Goal: Information Seeking & Learning: Check status

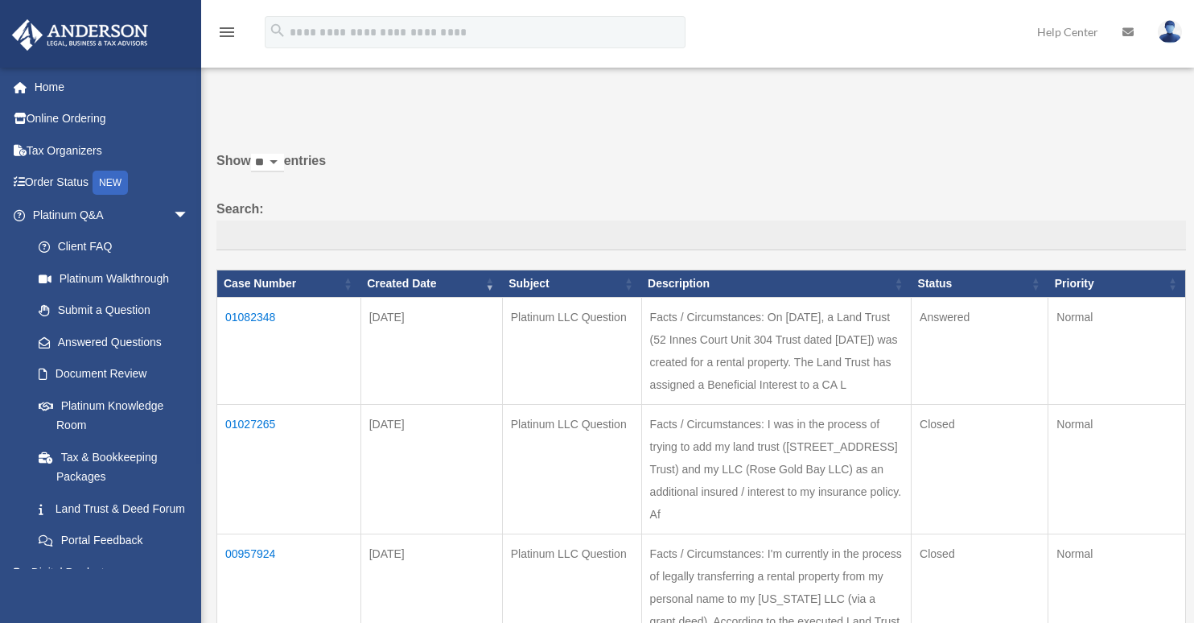
click at [265, 327] on td "01082348" at bounding box center [289, 351] width 144 height 107
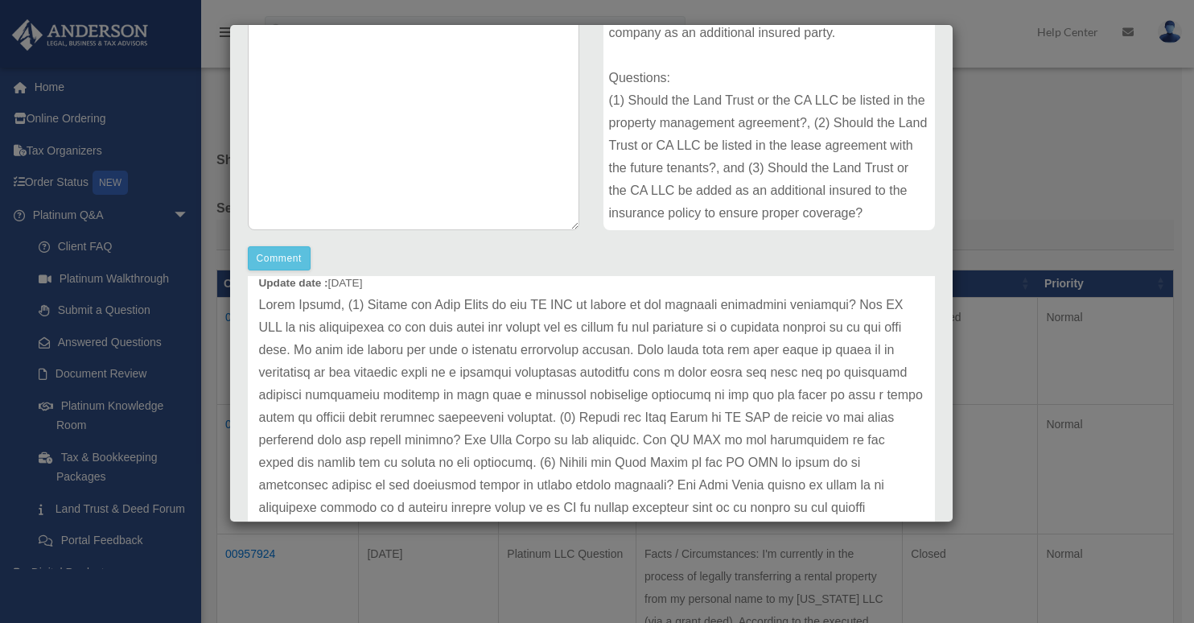
scroll to position [77, 0]
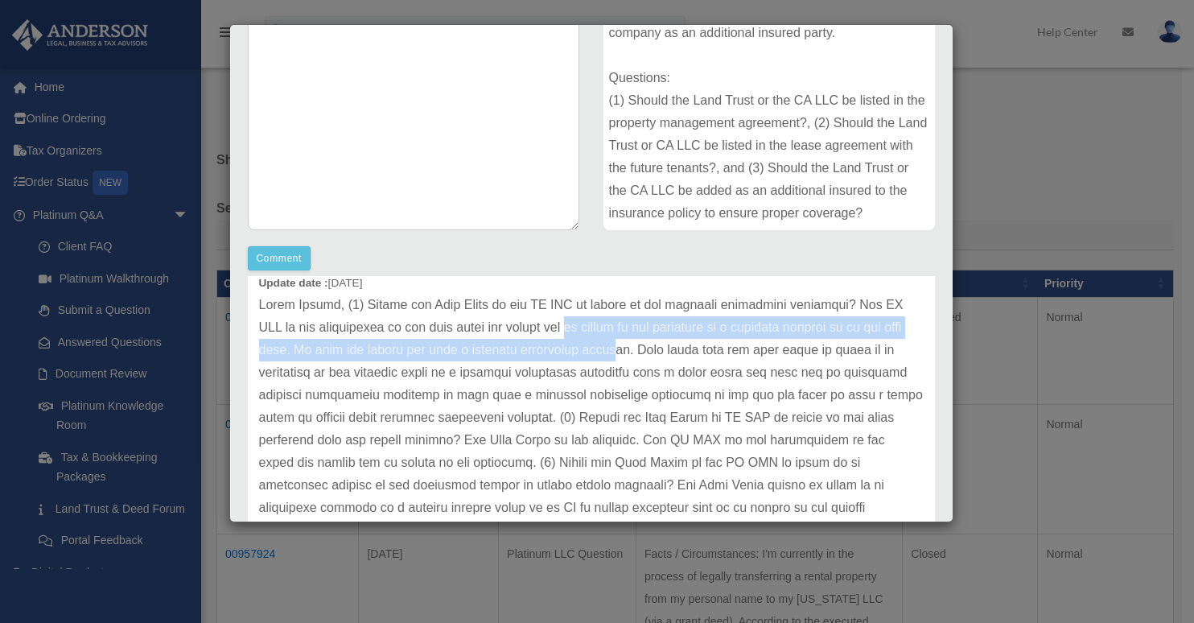
drag, startPoint x: 586, startPoint y: 317, endPoint x: 693, endPoint y: 340, distance: 108.7
click at [693, 340] on p at bounding box center [591, 429] width 664 height 270
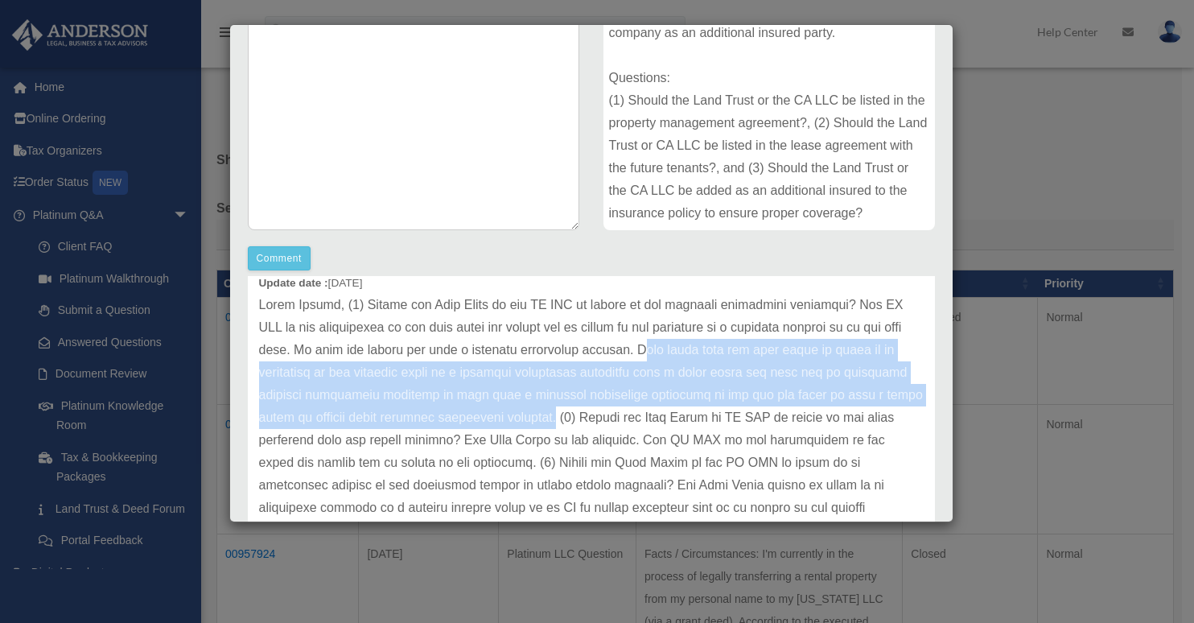
drag, startPoint x: 680, startPoint y: 397, endPoint x: 725, endPoint y: 333, distance: 78.6
click at [725, 333] on p at bounding box center [591, 429] width 664 height 270
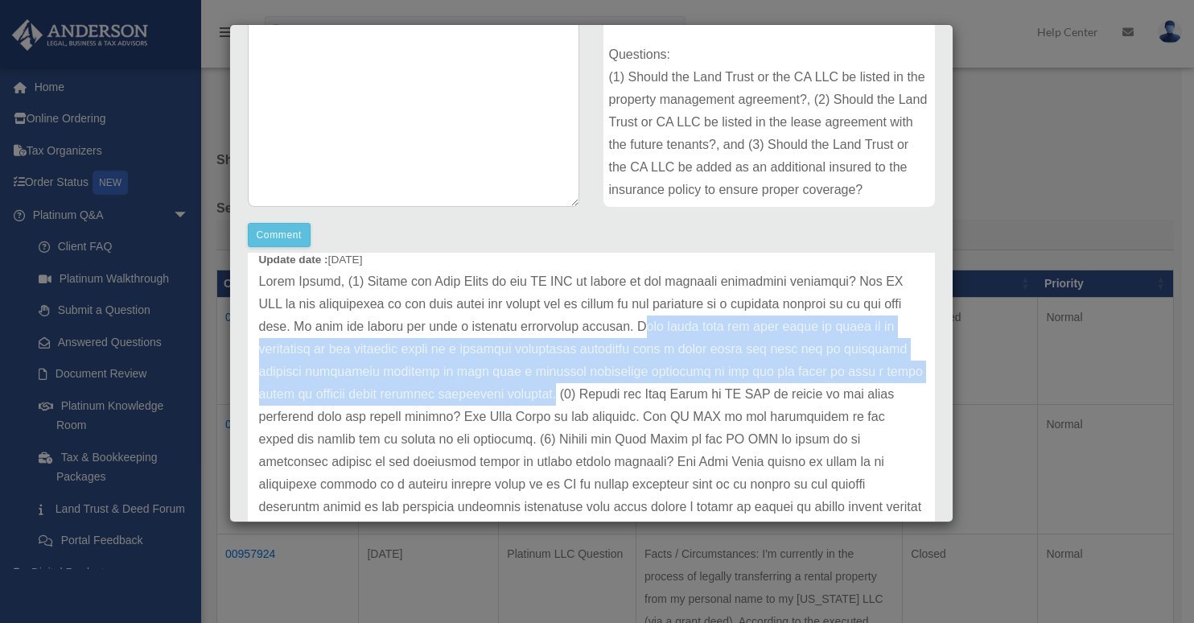
scroll to position [335, 0]
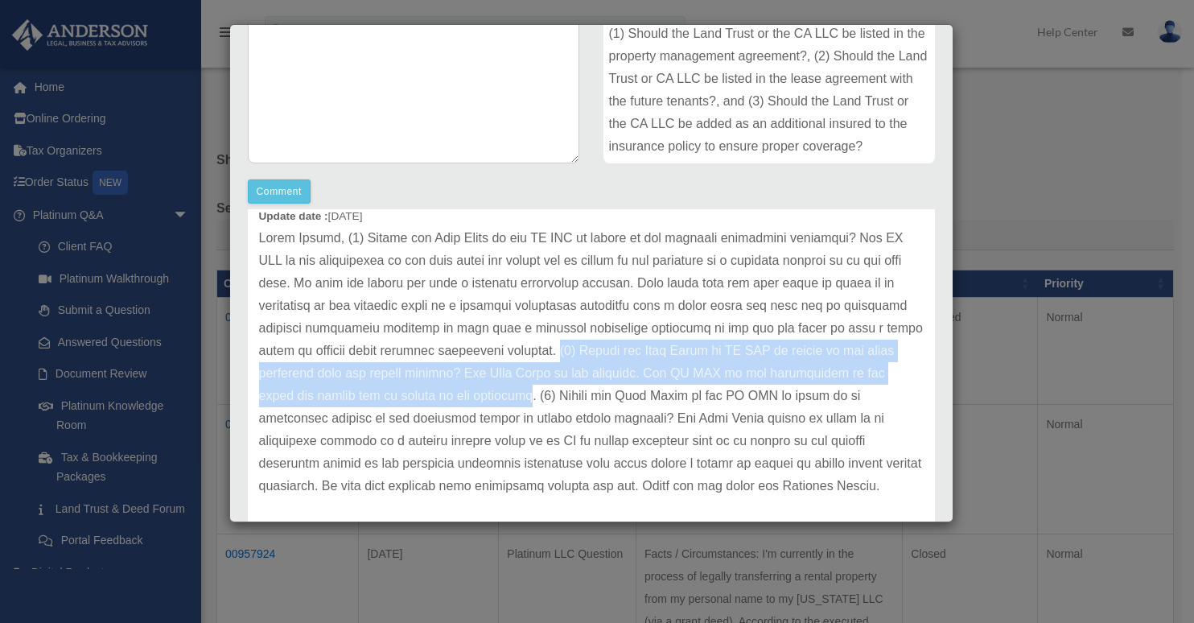
drag, startPoint x: 634, startPoint y: 372, endPoint x: 683, endPoint y: 327, distance: 66.6
click at [683, 327] on p at bounding box center [591, 362] width 664 height 270
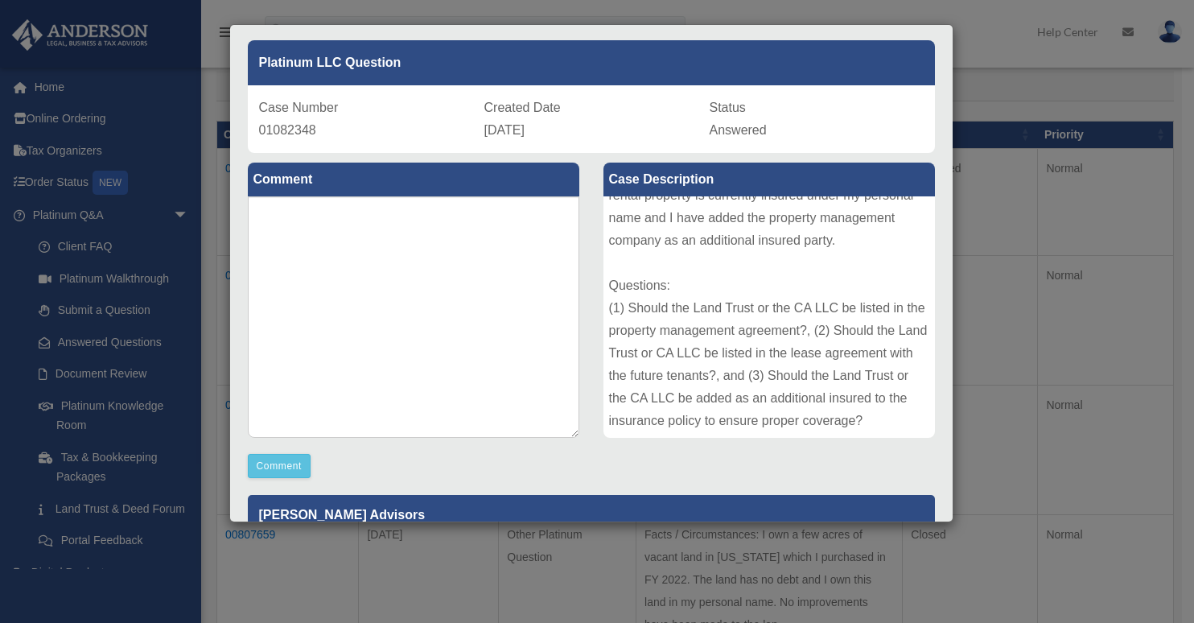
scroll to position [0, 0]
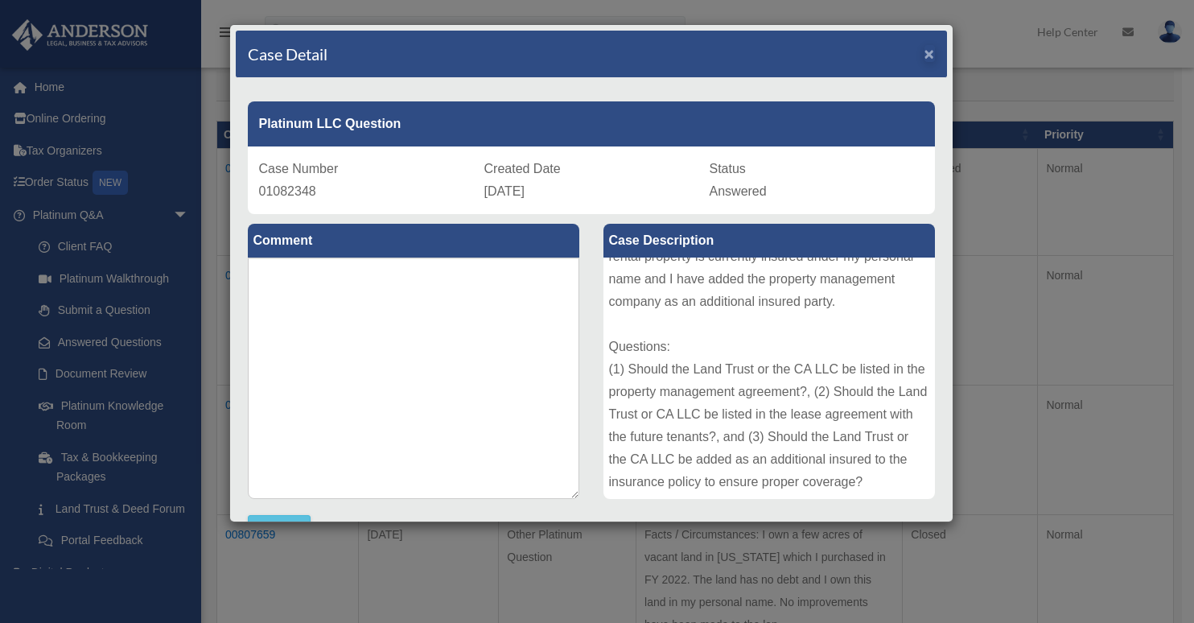
click at [924, 57] on span "×" at bounding box center [929, 53] width 10 height 19
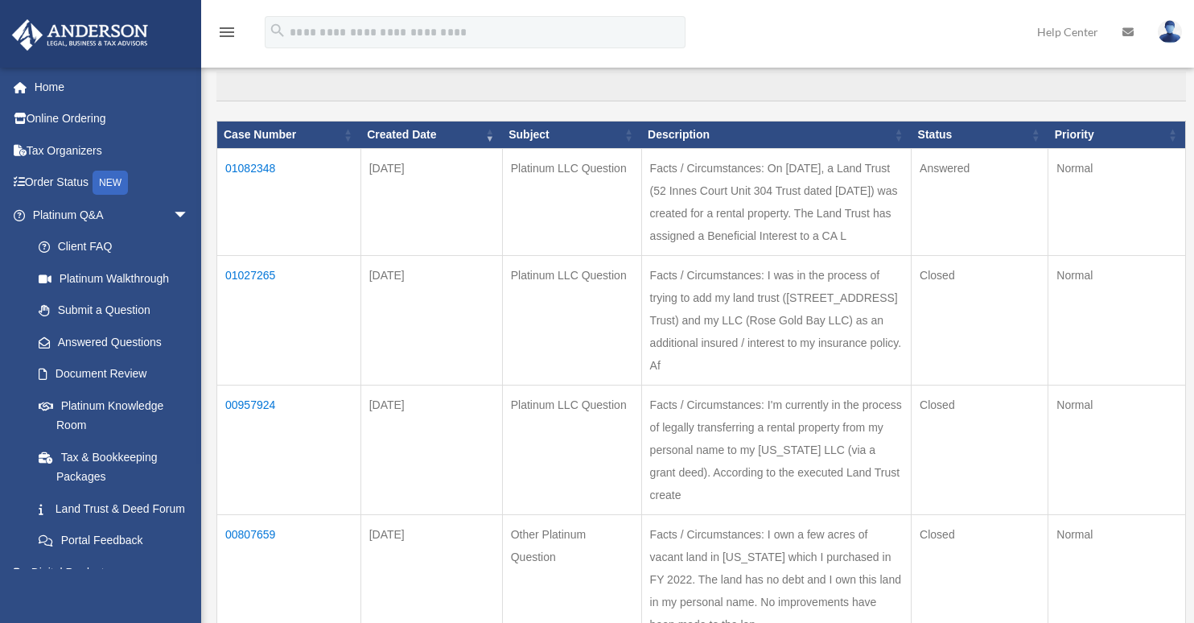
click at [259, 265] on td "01027265" at bounding box center [289, 321] width 144 height 130
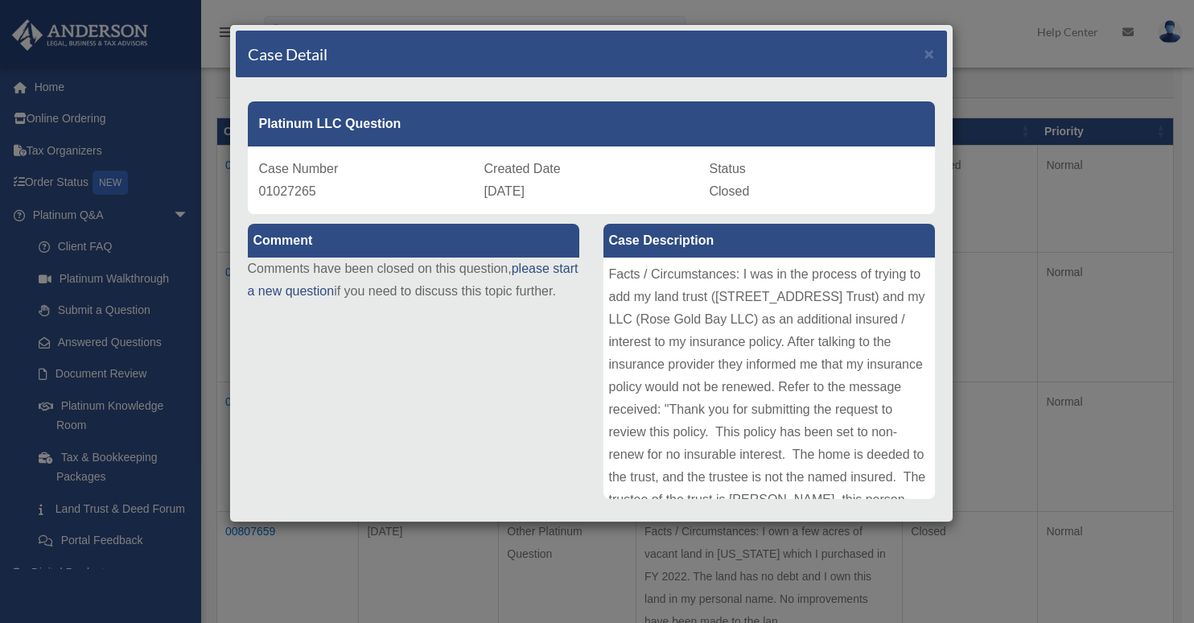
click at [923, 55] on div "Case Detail ×" at bounding box center [591, 54] width 711 height 47
click at [924, 56] on span "×" at bounding box center [929, 53] width 10 height 19
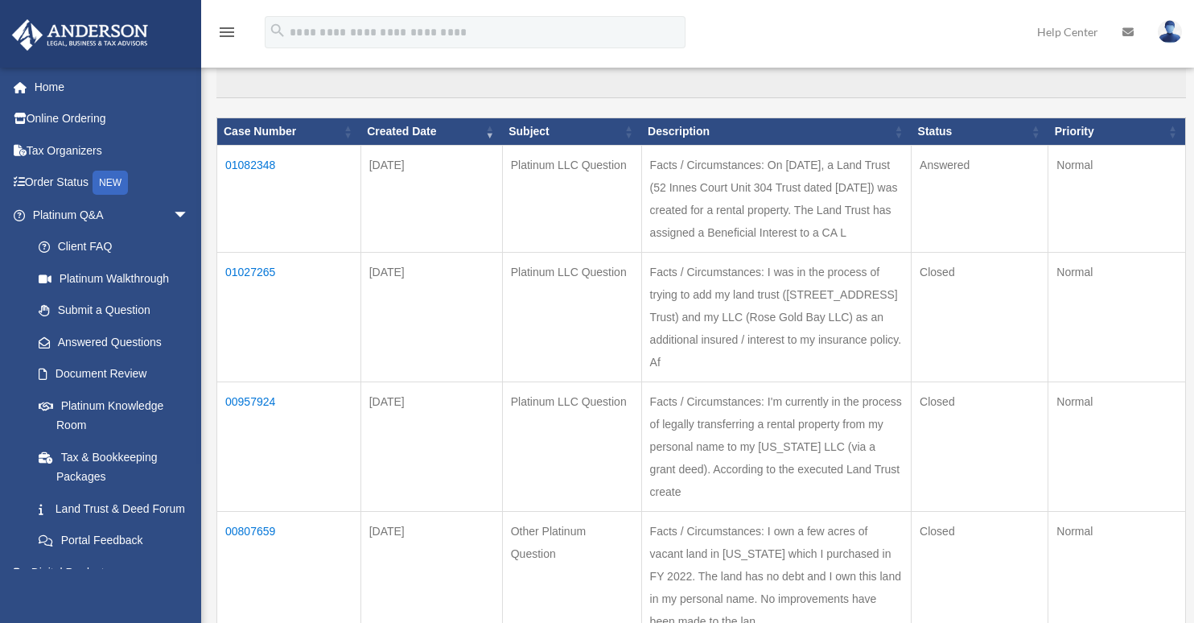
click at [261, 382] on td "00957924" at bounding box center [289, 447] width 144 height 130
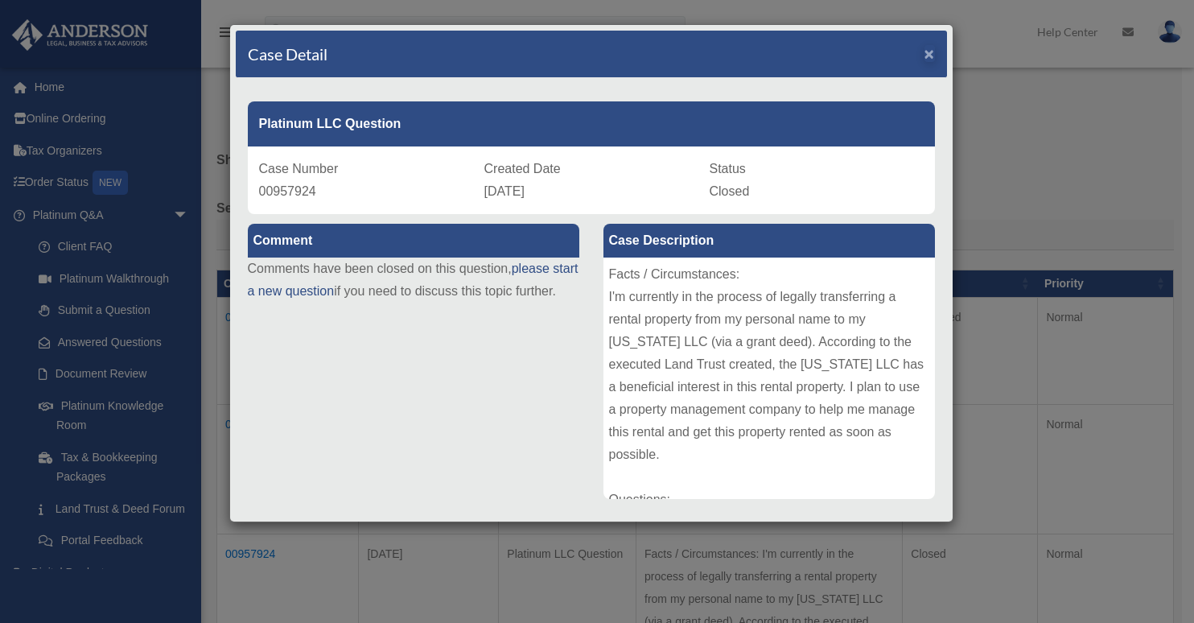
click at [924, 55] on span "×" at bounding box center [929, 53] width 10 height 19
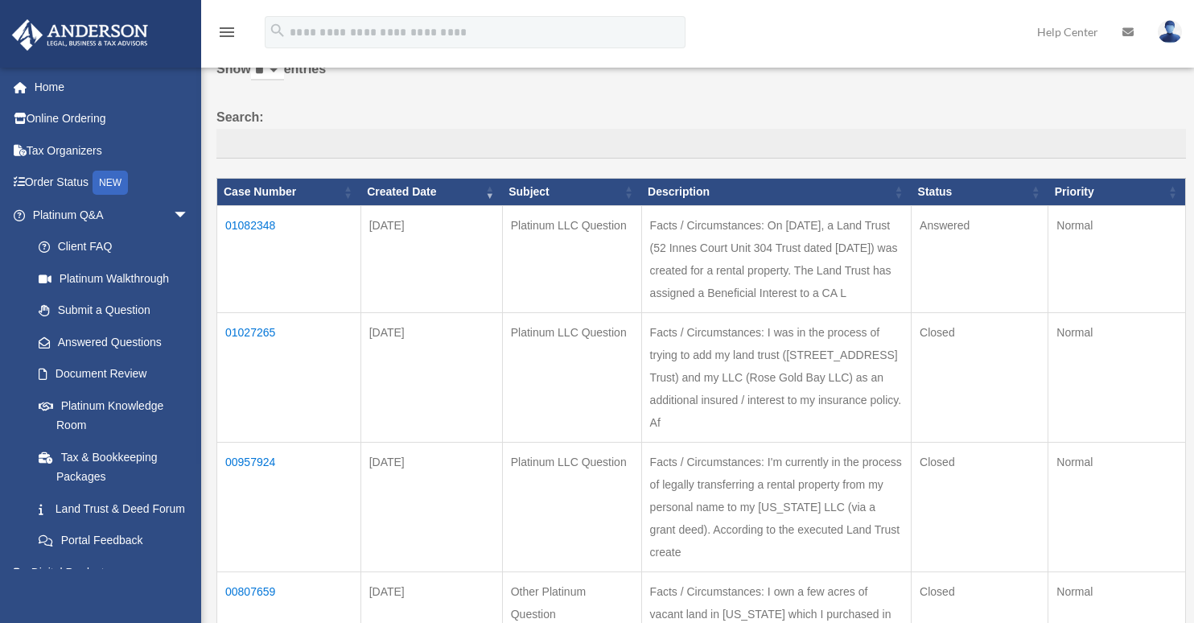
scroll to position [97, 0]
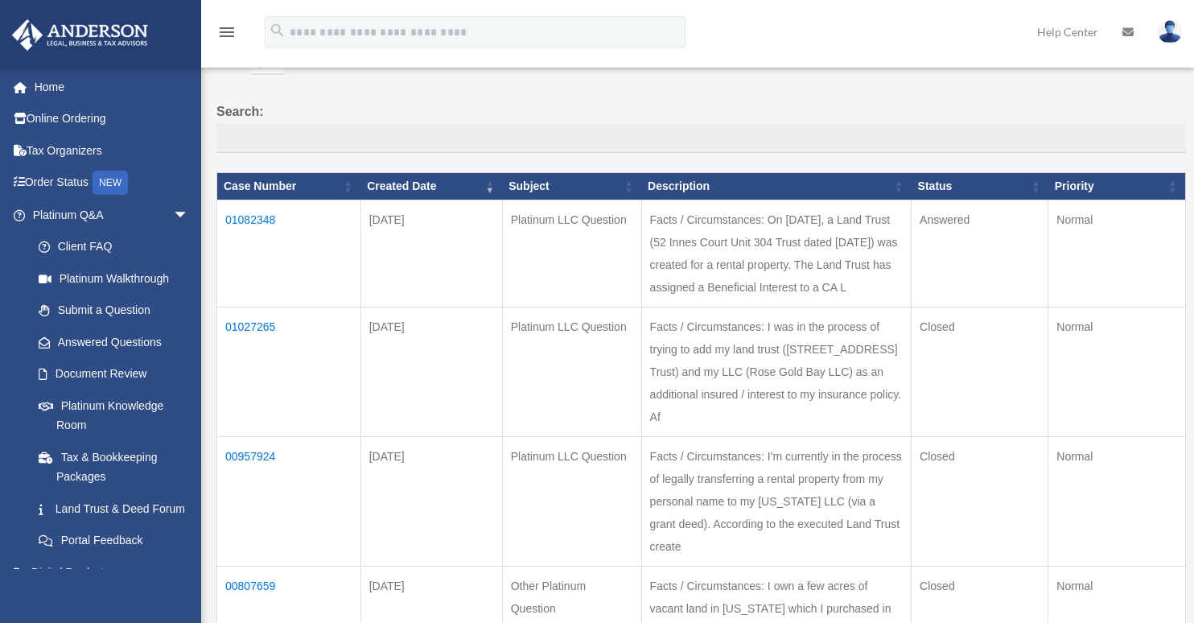
click at [641, 243] on td "Facts / Circumstances: On [DATE], a Land Trust (52 Innes Court Unit 304 Trust d…" at bounding box center [776, 253] width 270 height 107
click at [262, 232] on td "01082348" at bounding box center [289, 253] width 144 height 107
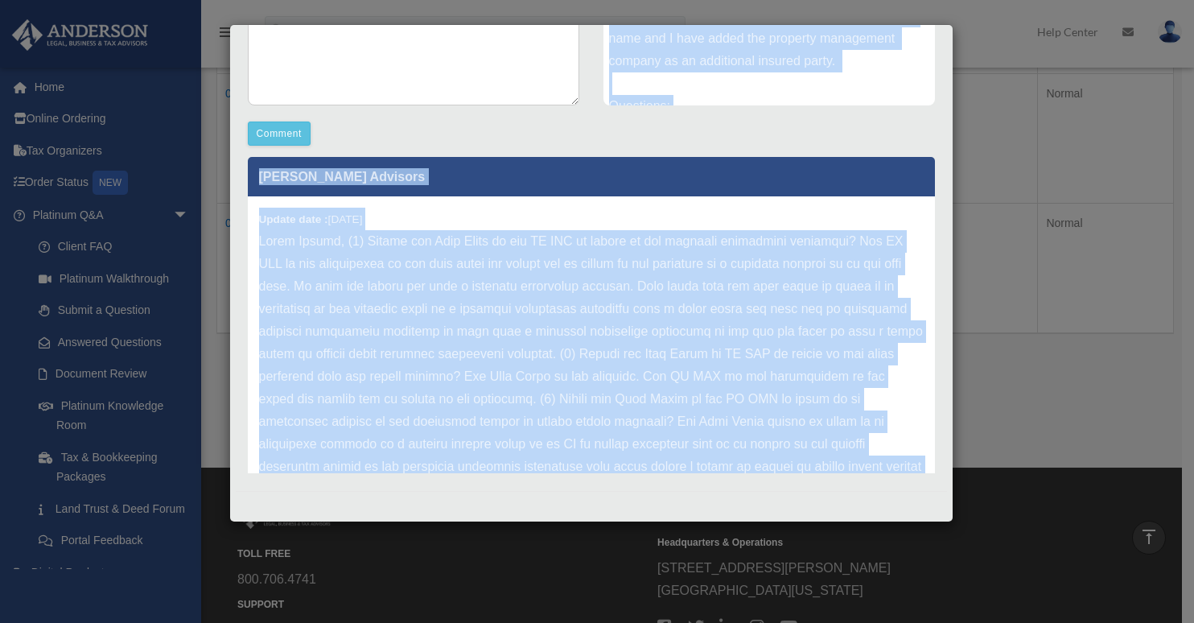
scroll to position [0, 0]
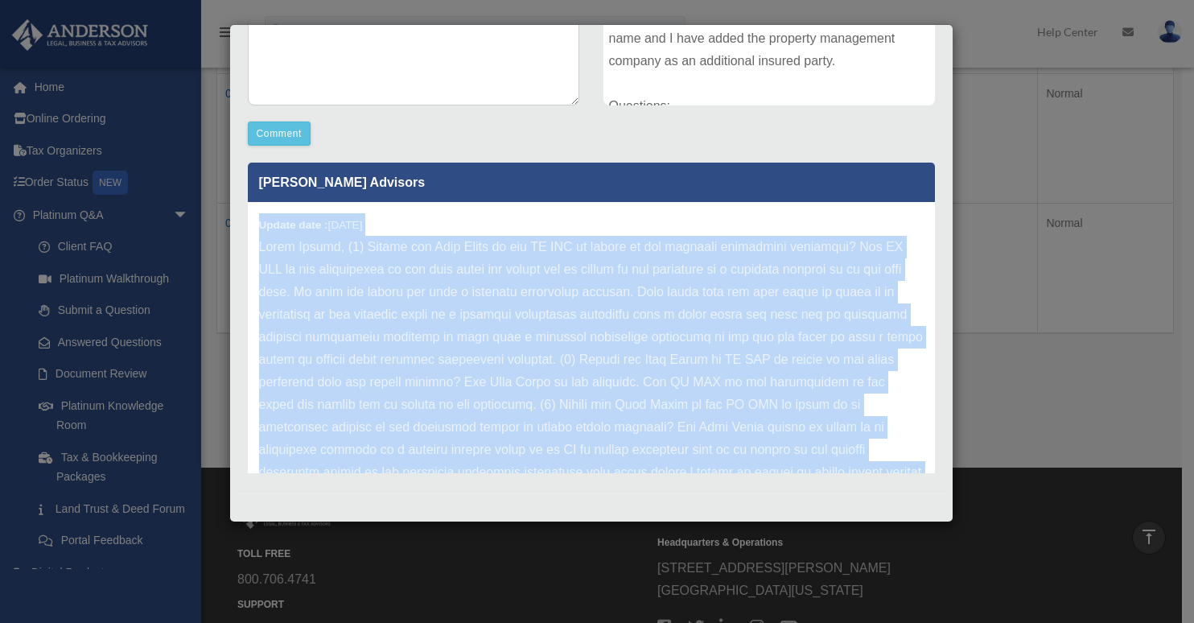
drag, startPoint x: 364, startPoint y: 431, endPoint x: 252, endPoint y: 211, distance: 247.5
click at [252, 211] on div "Update date : 09-04-2025" at bounding box center [591, 371] width 687 height 338
copy div "Update date : 09-04-2025 Hello Adolfo, (1) Should the Land Trust or the CA LLC …"
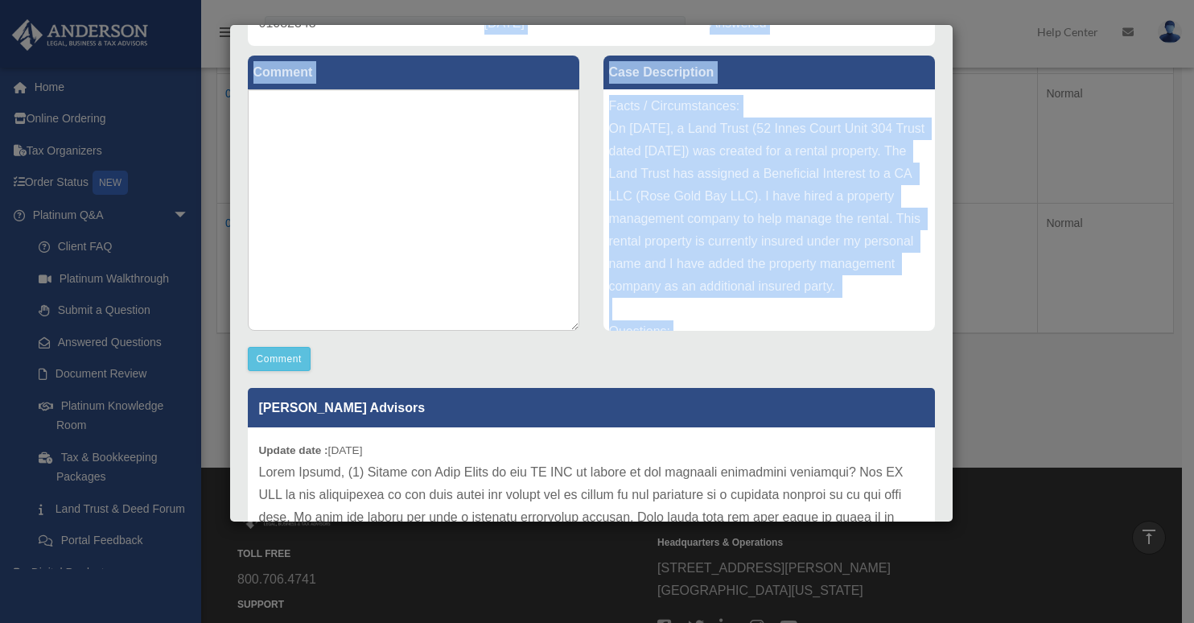
scroll to position [142, 0]
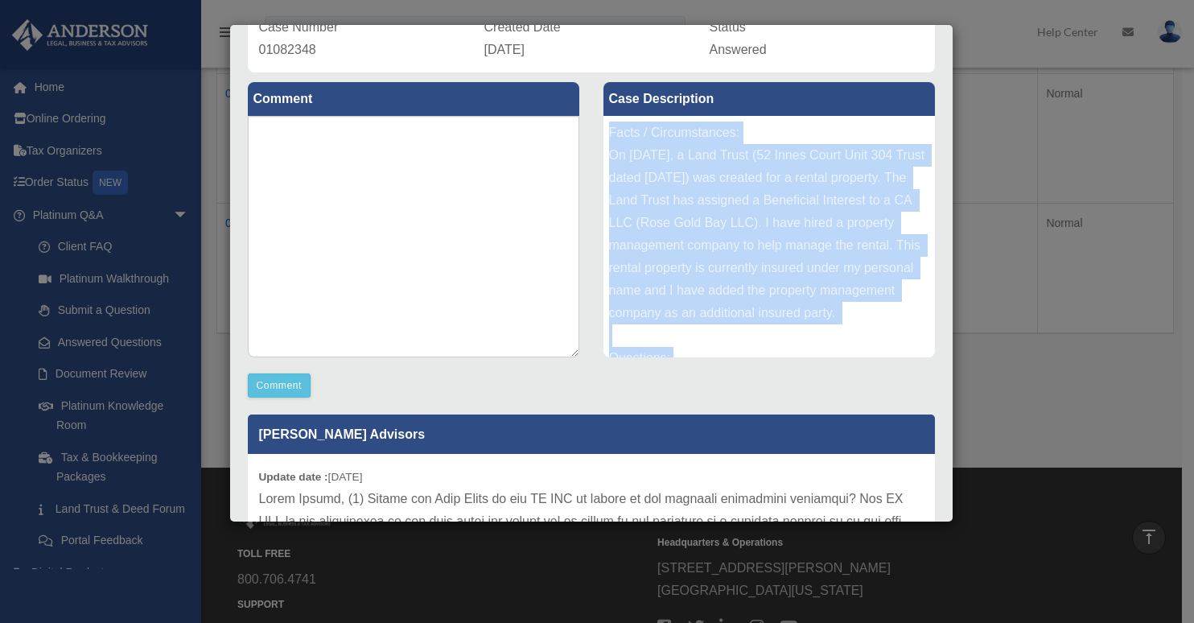
drag, startPoint x: 763, startPoint y: 195, endPoint x: 604, endPoint y: 134, distance: 170.1
click at [604, 134] on div "Facts / Circumstances: On March 4, 2025, a Land Trust (52 Innes Court Unit 304 …" at bounding box center [768, 236] width 331 height 241
copy div "Facts / Circumstances: On March 4, 2025, a Land Trust (52 Innes Court Unit 304 …"
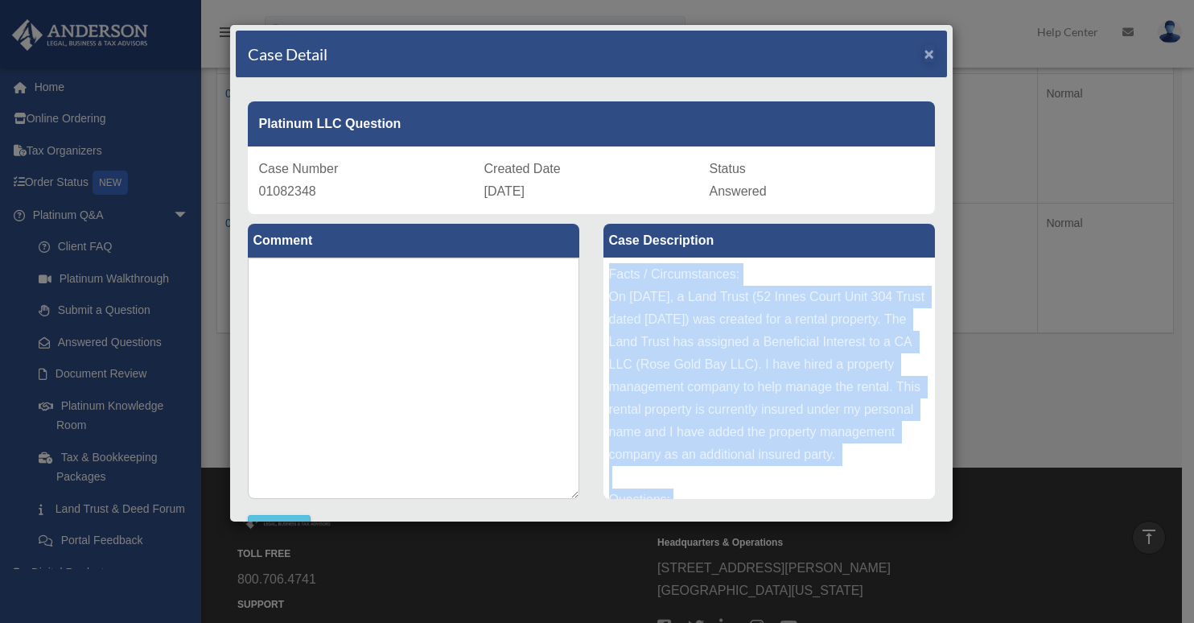
scroll to position [0, 0]
click at [924, 58] on span "×" at bounding box center [929, 53] width 10 height 19
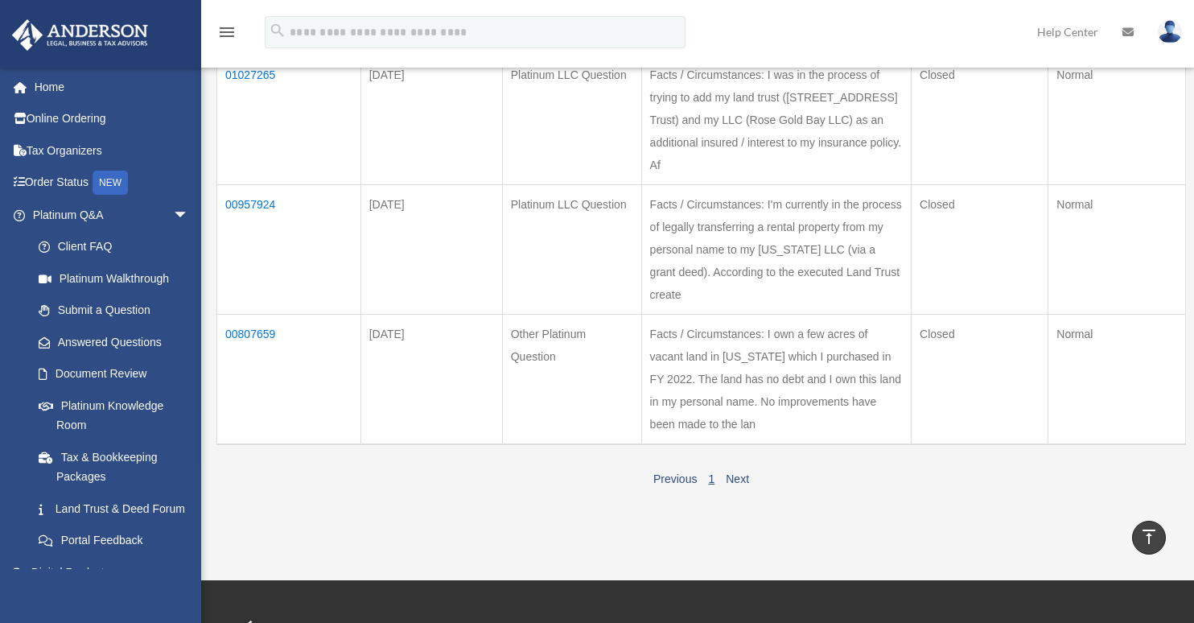
scroll to position [311, 0]
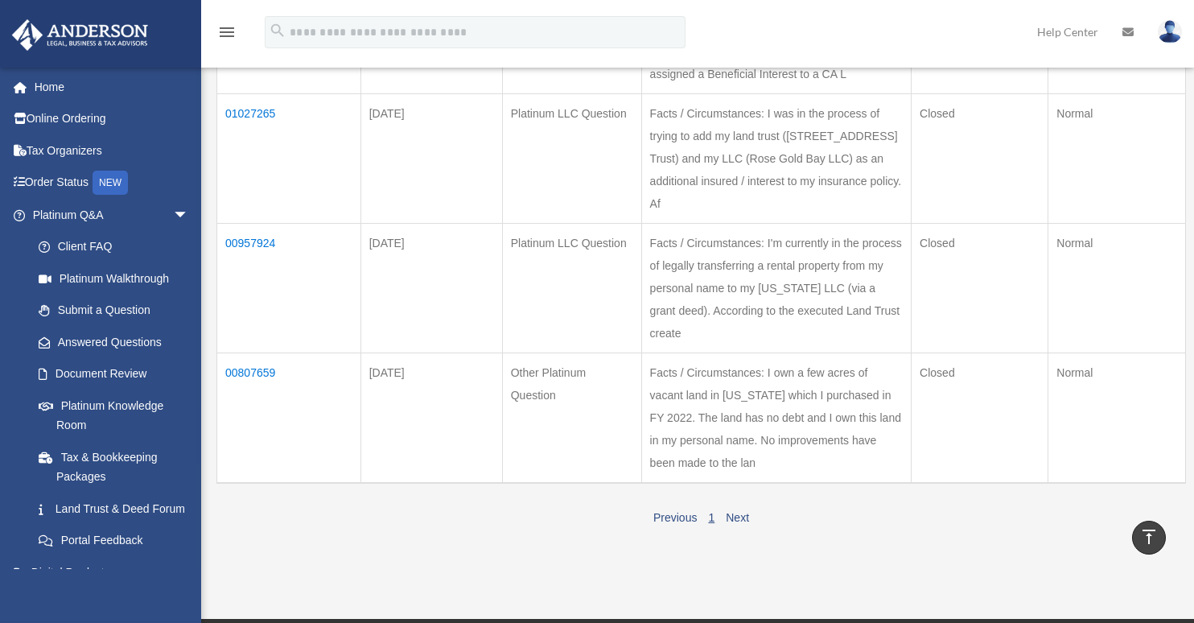
click at [256, 224] on td "00957924" at bounding box center [289, 289] width 144 height 130
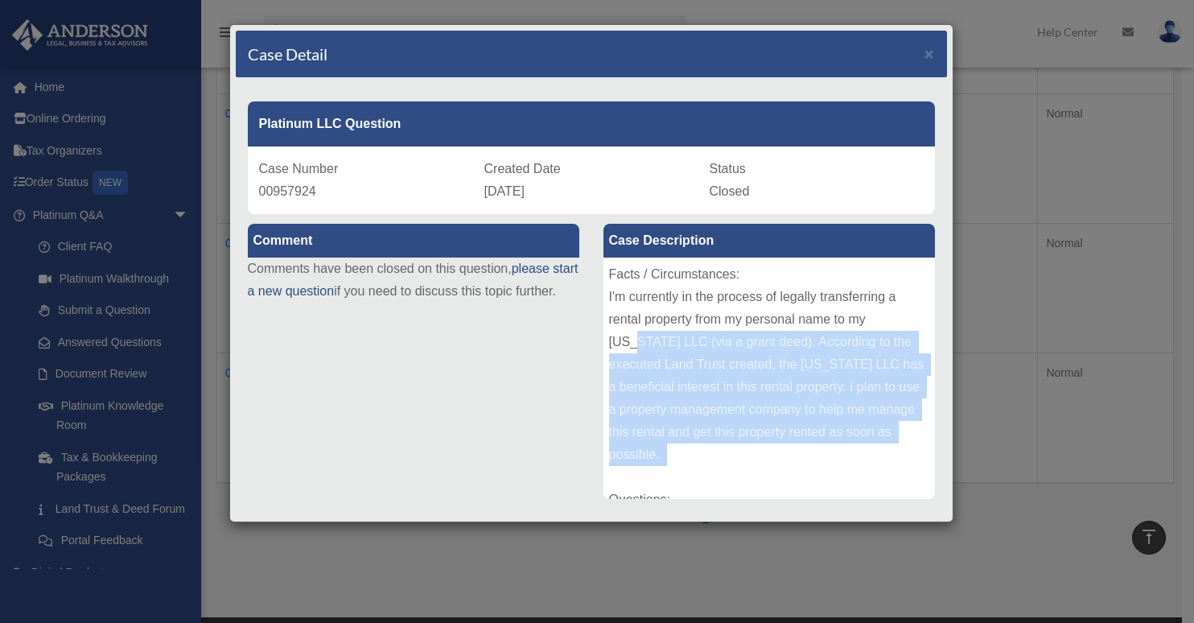
drag, startPoint x: 710, startPoint y: 459, endPoint x: 626, endPoint y: 331, distance: 152.8
click at [626, 331] on div "Facts / Circumstances: I'm currently in the process of legally transferring a r…" at bounding box center [768, 377] width 331 height 241
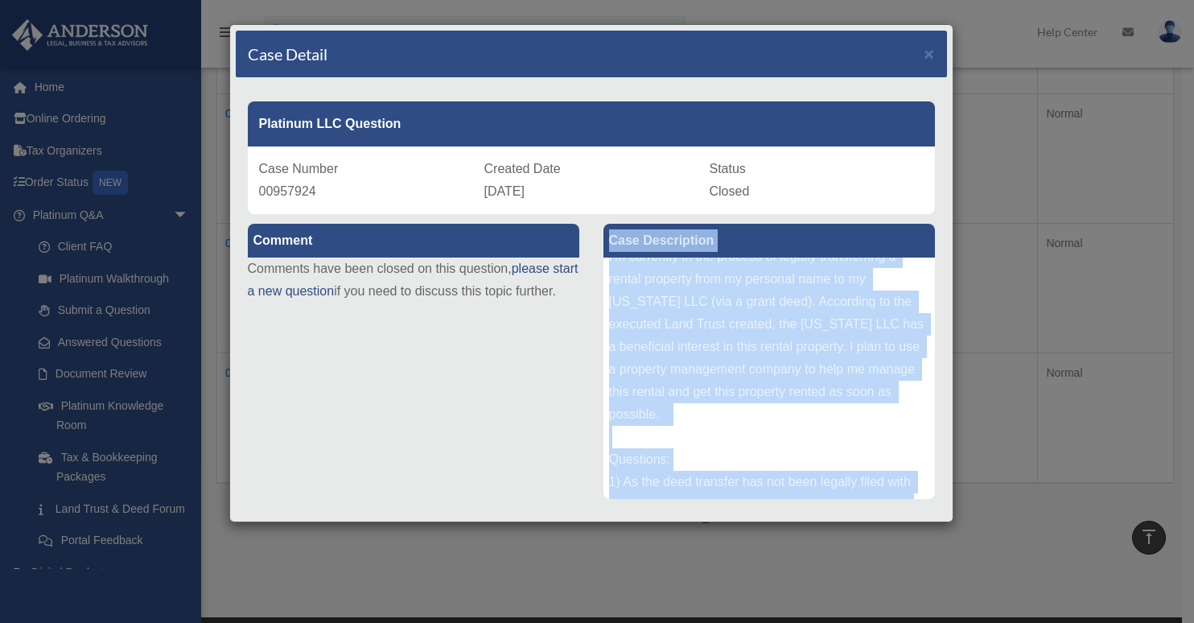
scroll to position [0, 0]
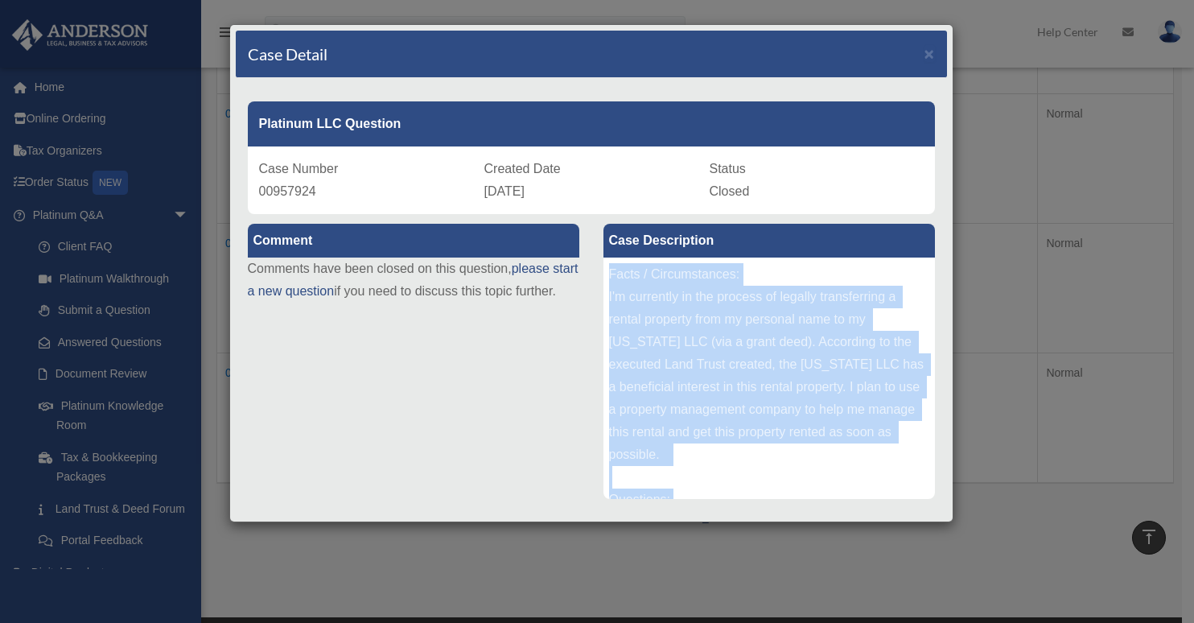
drag, startPoint x: 711, startPoint y: 480, endPoint x: 603, endPoint y: 268, distance: 238.5
click at [603, 268] on div "Facts / Circumstances: I'm currently in the process of legally transferring a r…" at bounding box center [768, 377] width 331 height 241
copy div "Facts / Circumstances: I'm currently in the process of legally transferring a r…"
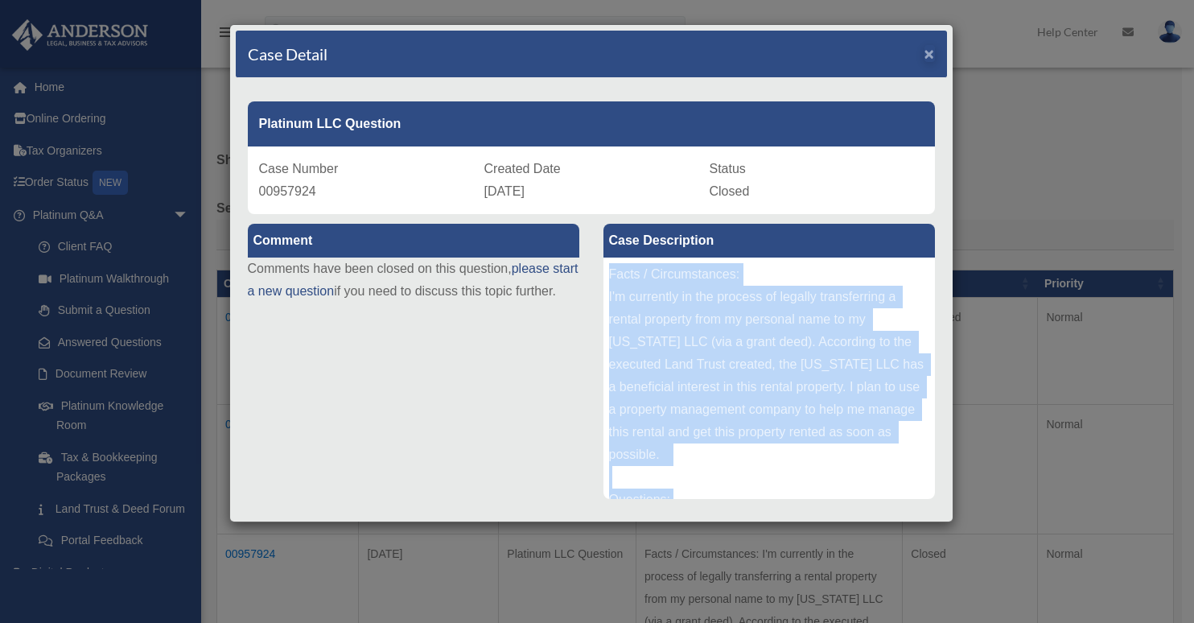
click at [924, 55] on span "×" at bounding box center [929, 53] width 10 height 19
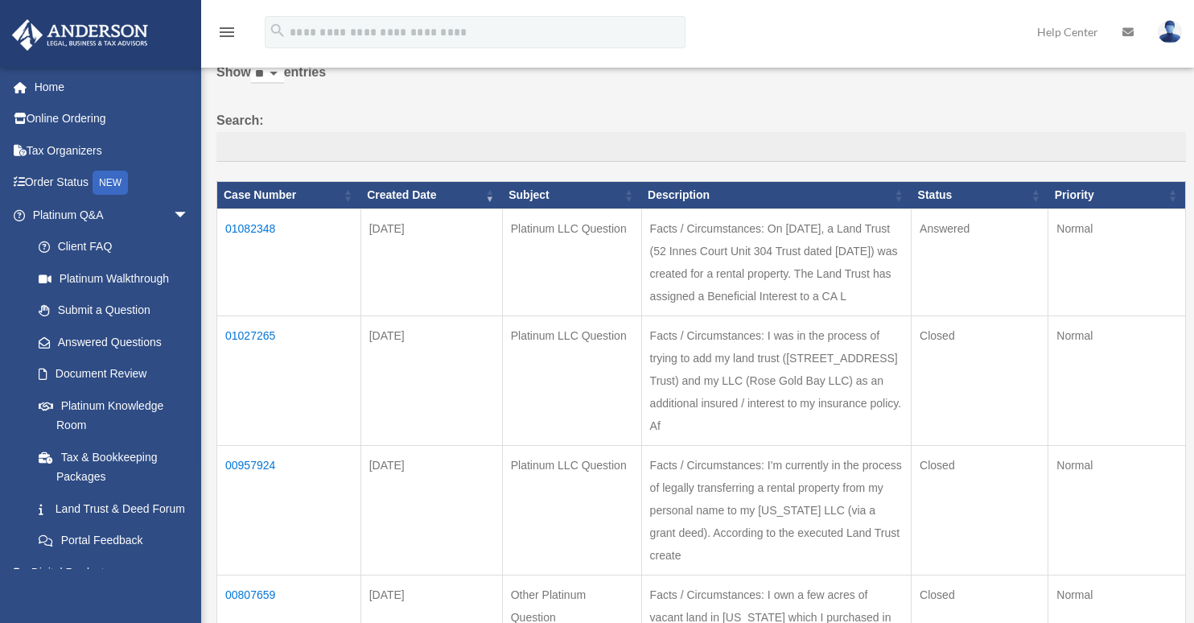
scroll to position [89, 0]
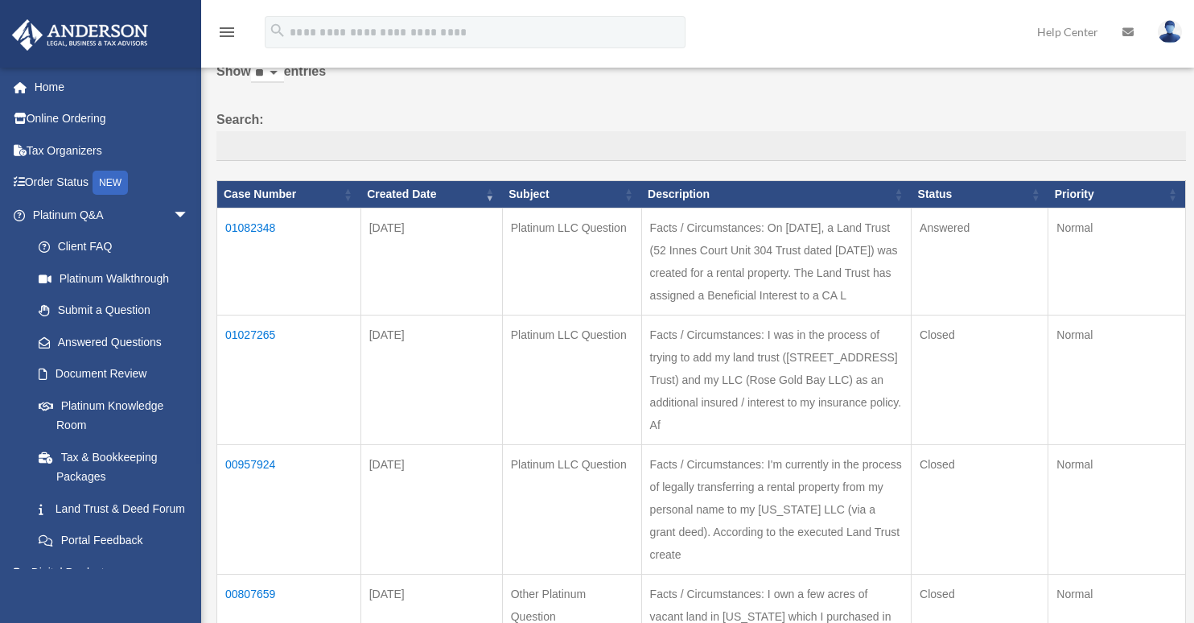
click at [256, 239] on td "01082348" at bounding box center [289, 261] width 144 height 107
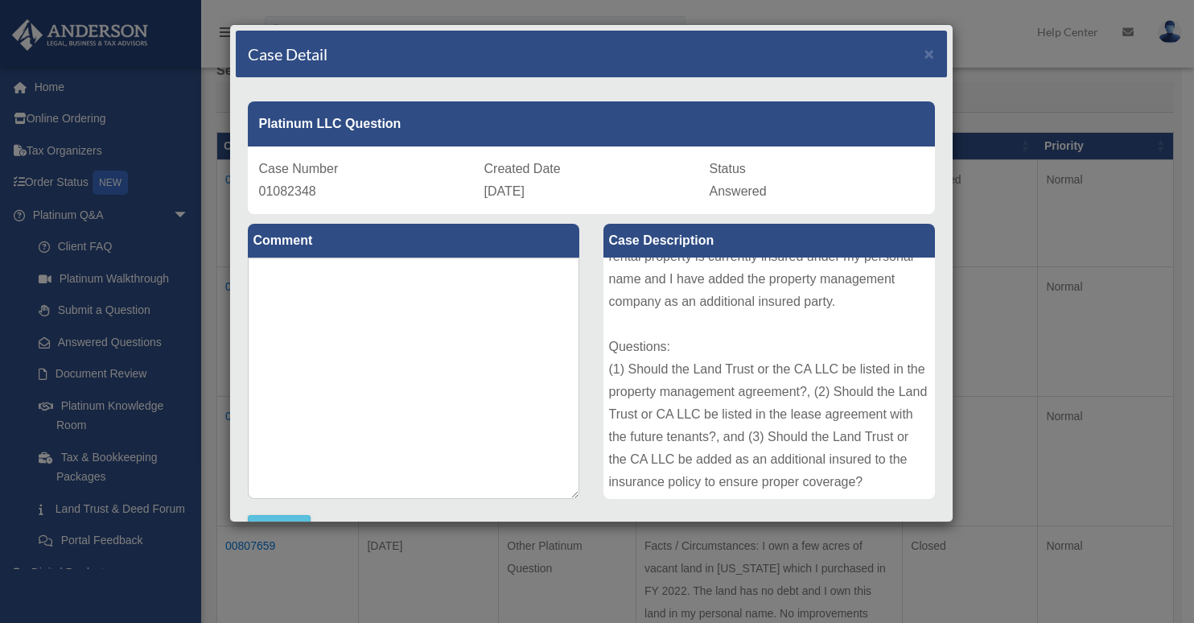
scroll to position [198, 0]
drag, startPoint x: 717, startPoint y: 485, endPoint x: 601, endPoint y: 322, distance: 200.2
click at [603, 322] on div "Facts / Circumstances: On March 4, 2025, a Land Trust (52 Innes Court Unit 304 …" at bounding box center [768, 377] width 331 height 241
copy div "Questions: (1) Should the Land Trust or the CA LLC be listed in the property ma…"
click at [701, 370] on div "Facts / Circumstances: On March 4, 2025, a Land Trust (52 Innes Court Unit 304 …" at bounding box center [768, 377] width 331 height 241
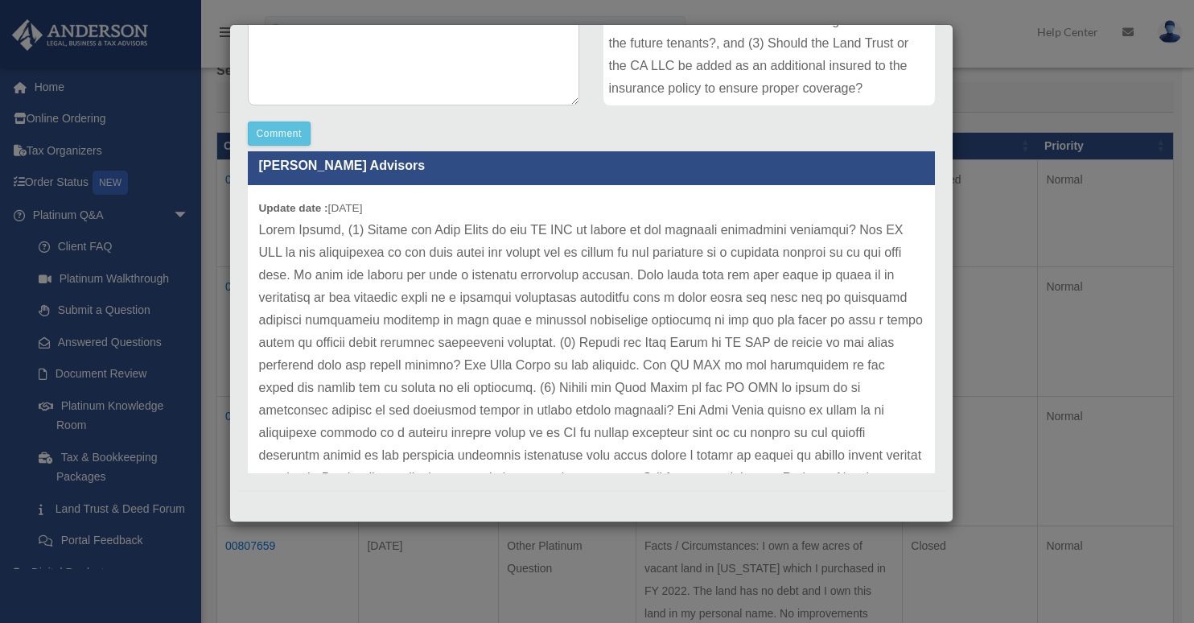
scroll to position [0, 0]
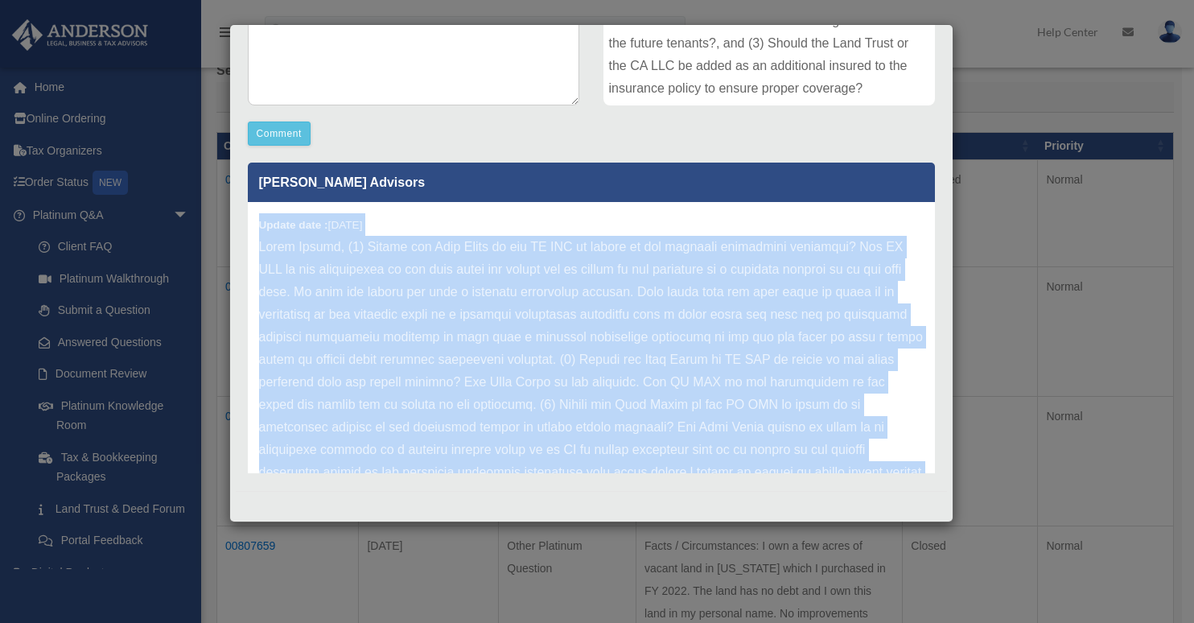
drag, startPoint x: 357, startPoint y: 429, endPoint x: 256, endPoint y: 226, distance: 226.6
click at [256, 226] on div "Update date : 09-04-2025" at bounding box center [591, 371] width 687 height 338
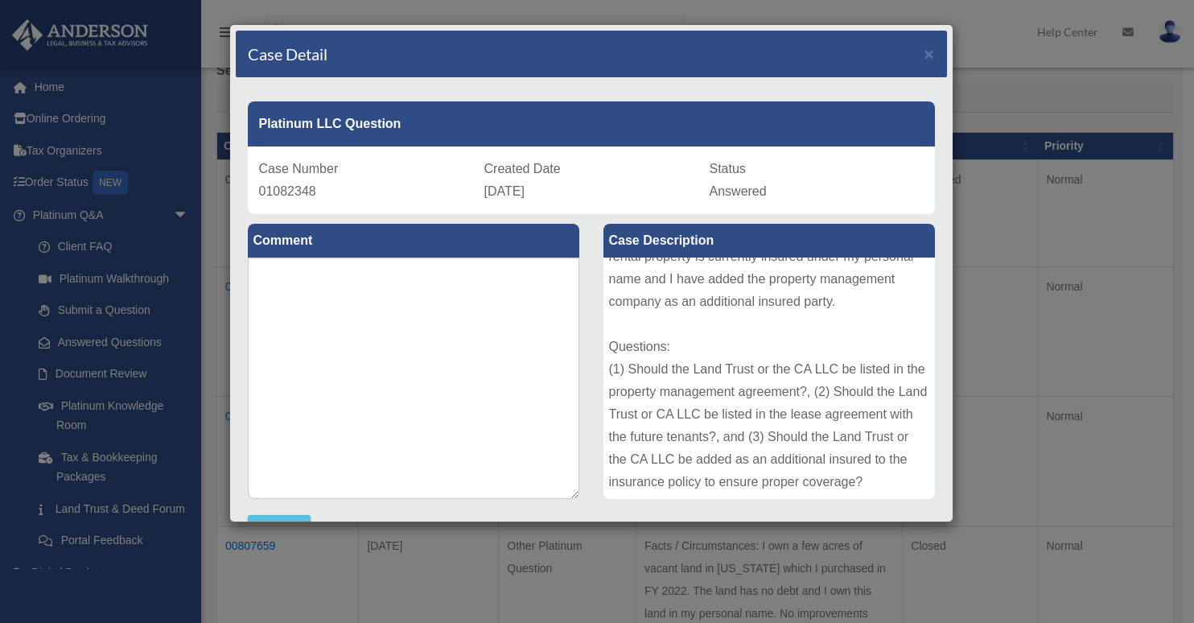
click at [923, 48] on div "Case Detail ×" at bounding box center [591, 54] width 711 height 47
click at [924, 51] on span "×" at bounding box center [929, 53] width 10 height 19
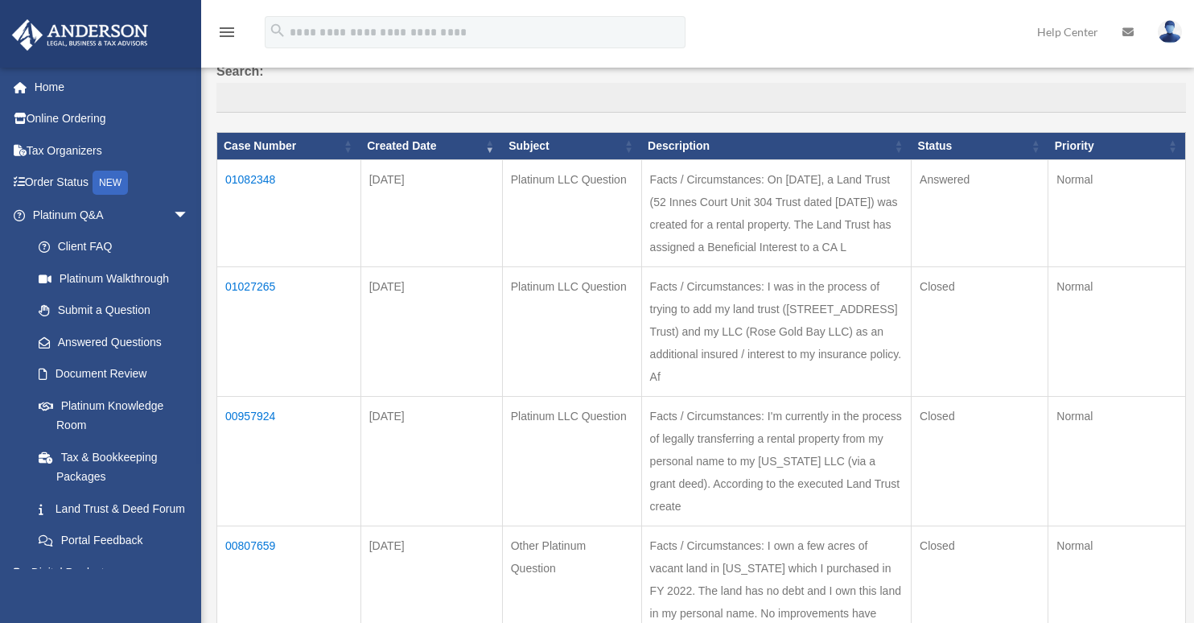
click at [258, 397] on td "00957924" at bounding box center [289, 462] width 144 height 130
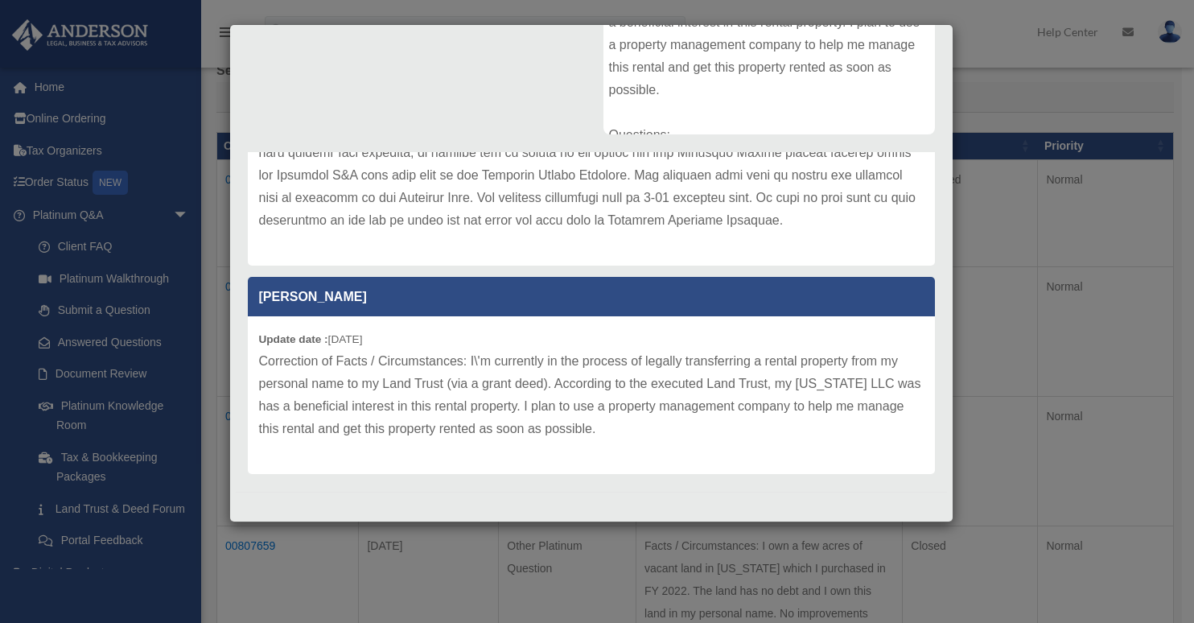
scroll to position [275, 0]
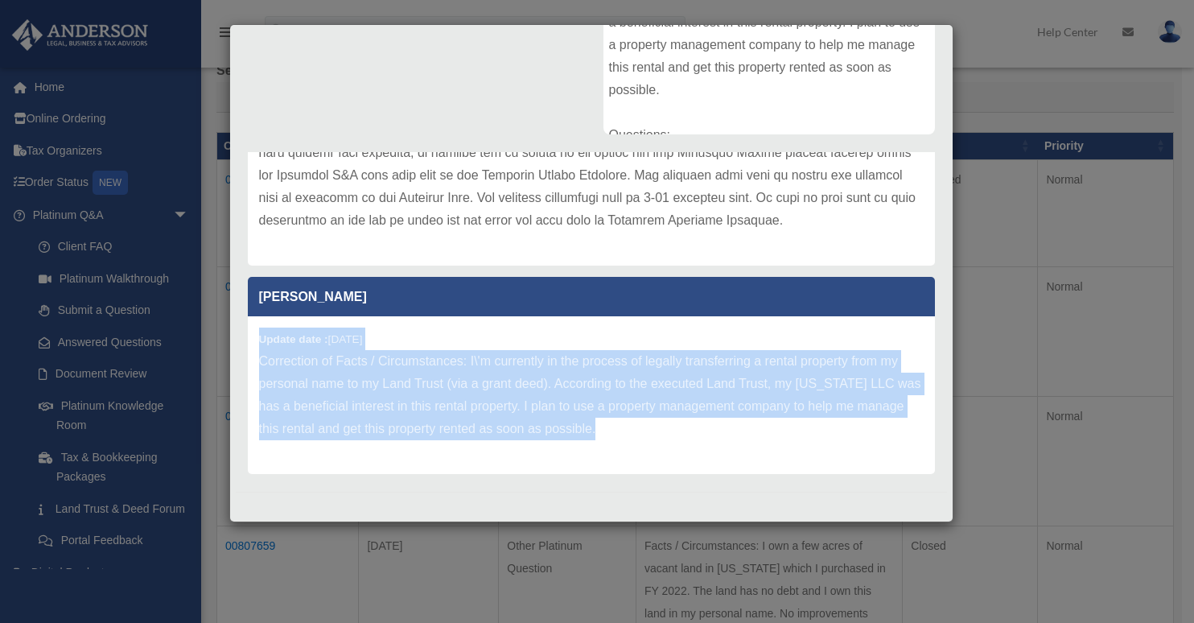
drag, startPoint x: 648, startPoint y: 430, endPoint x: 245, endPoint y: 327, distance: 415.8
click at [245, 327] on div "Anderson Advisors Update date : 05-01-2025 Adolfo Aguirreuserc Update date : 04…" at bounding box center [591, 313] width 711 height 322
copy div "Update date : 04-30-2025 Correction of Facts / Circumstances: I\'m currently in…"
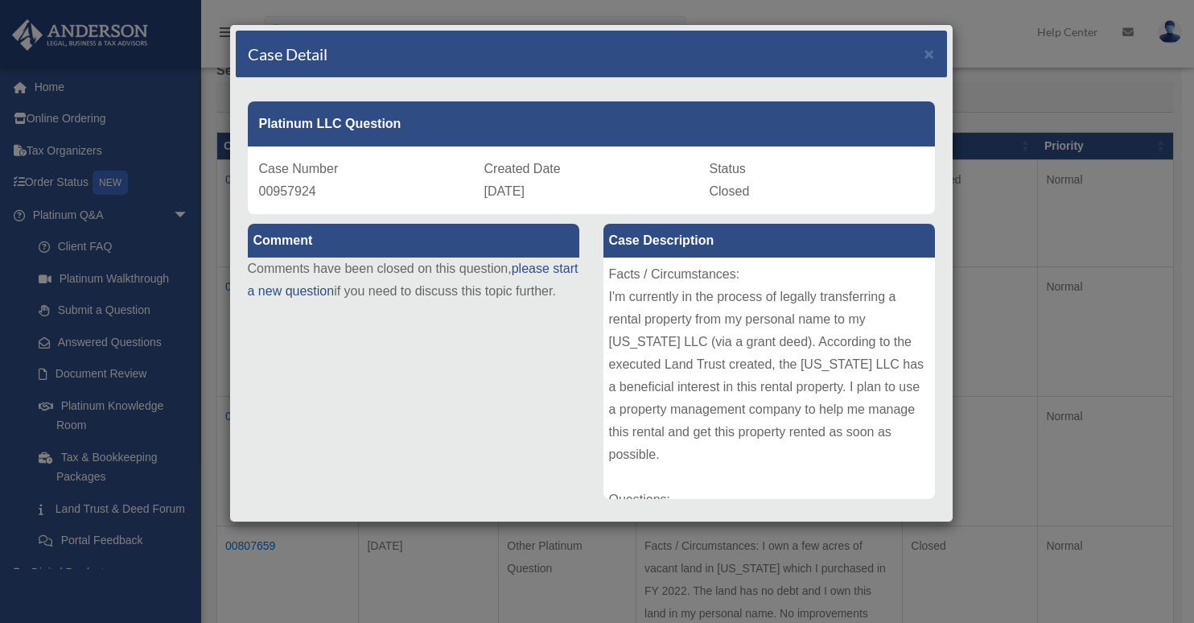
scroll to position [0, 0]
click at [924, 56] on span "×" at bounding box center [929, 53] width 10 height 19
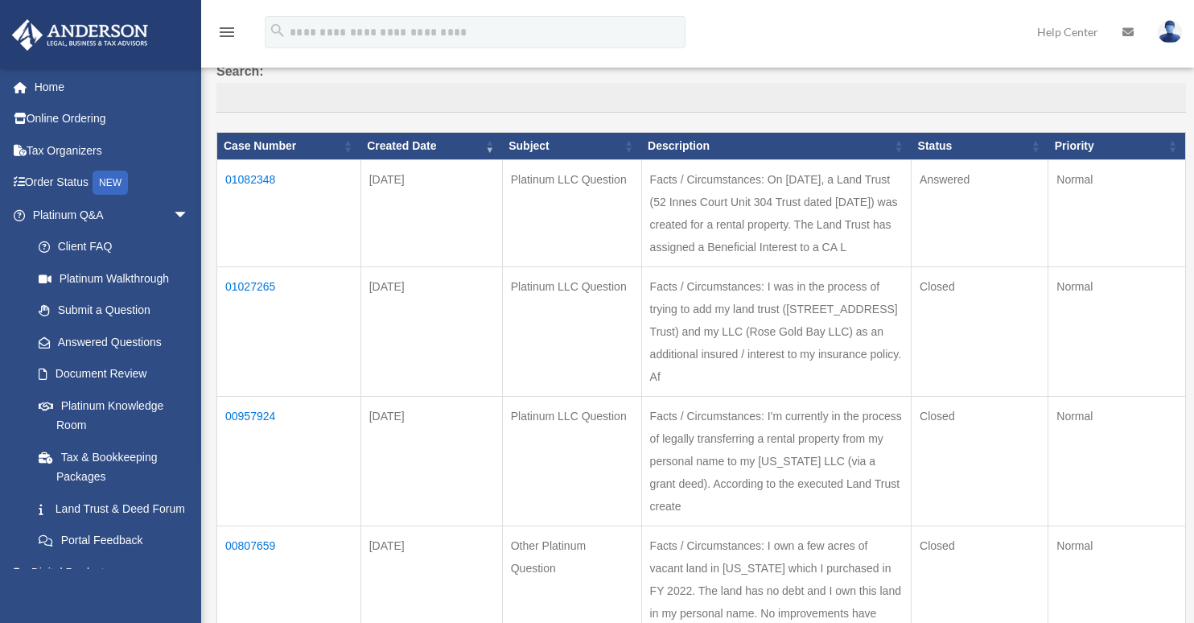
click at [246, 397] on td "00957924" at bounding box center [289, 462] width 144 height 130
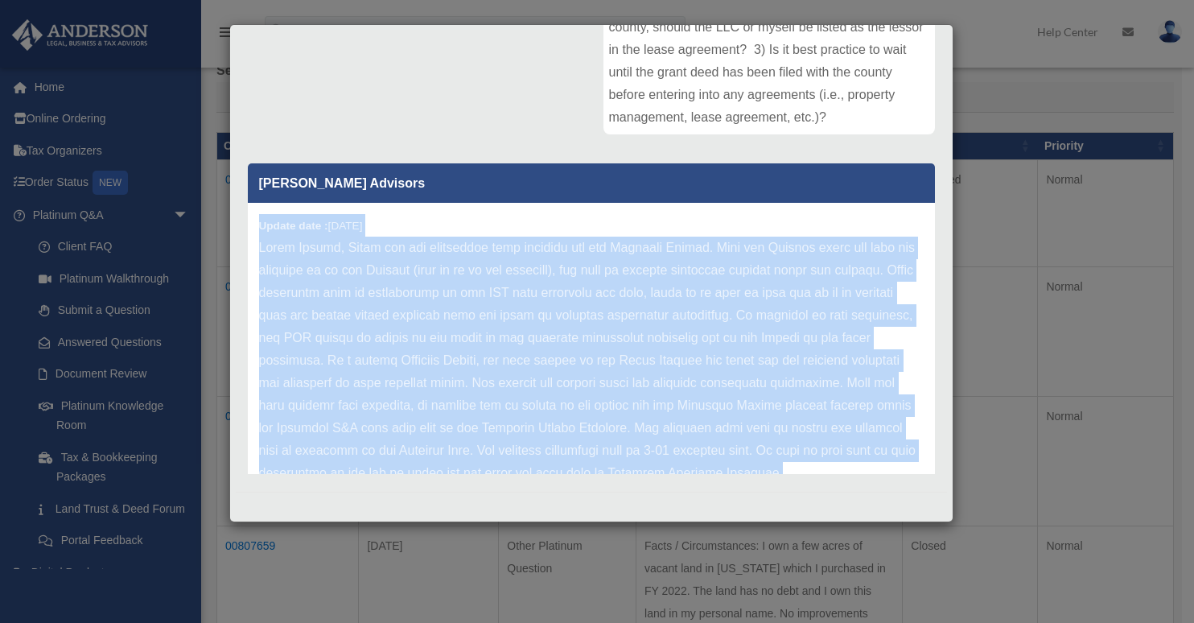
drag, startPoint x: 627, startPoint y: 302, endPoint x: 260, endPoint y: 222, distance: 375.4
click at [260, 222] on div "Update date : 05-01-2025" at bounding box center [591, 360] width 687 height 315
copy div "Update date : 05-01-2025 Hello Adolfo, Thank you for submitting your question v…"
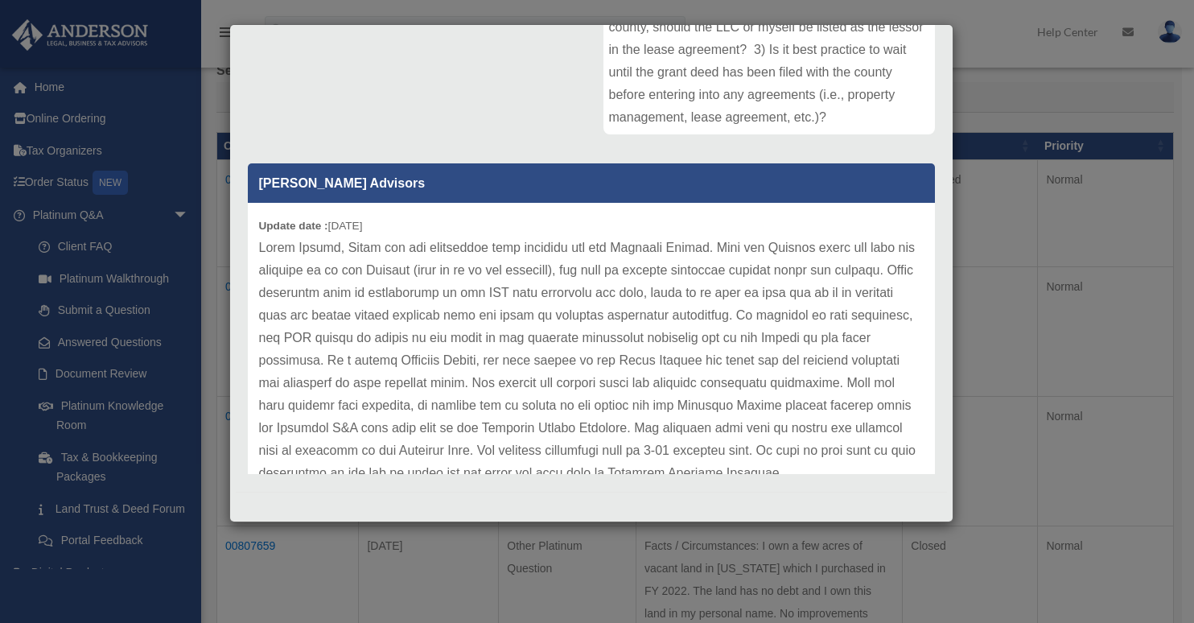
click at [560, 125] on div "Comment Comments have been closed on this question, please start a new question…" at bounding box center [591, 165] width 711 height 630
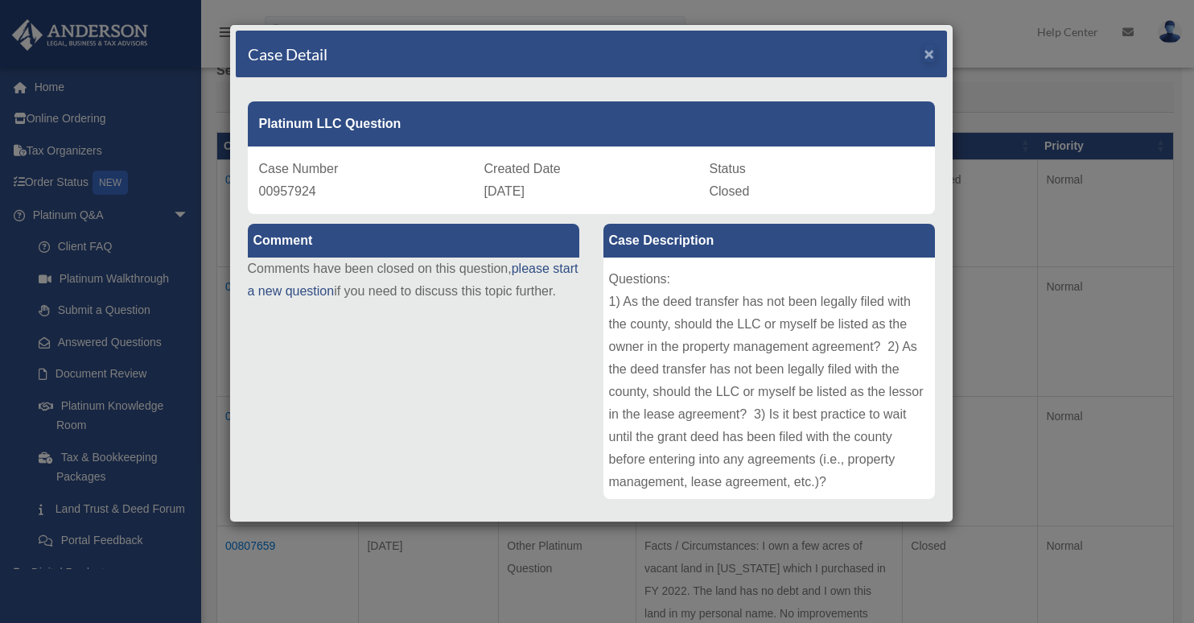
click at [924, 54] on span "×" at bounding box center [929, 53] width 10 height 19
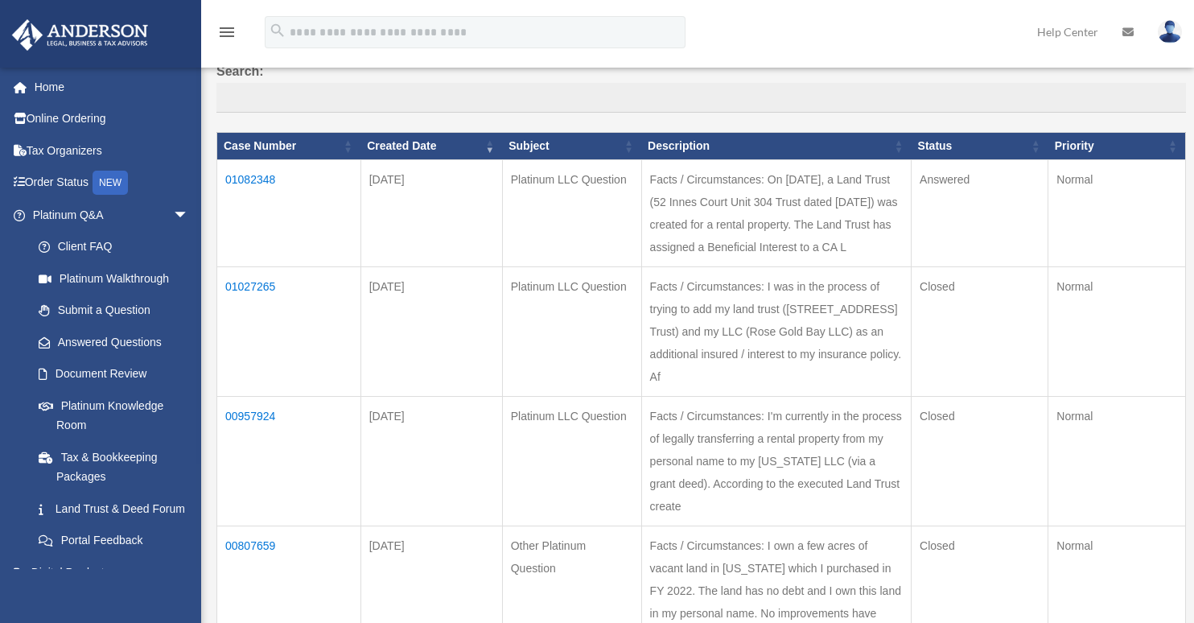
click at [269, 191] on td "01082348" at bounding box center [289, 213] width 144 height 107
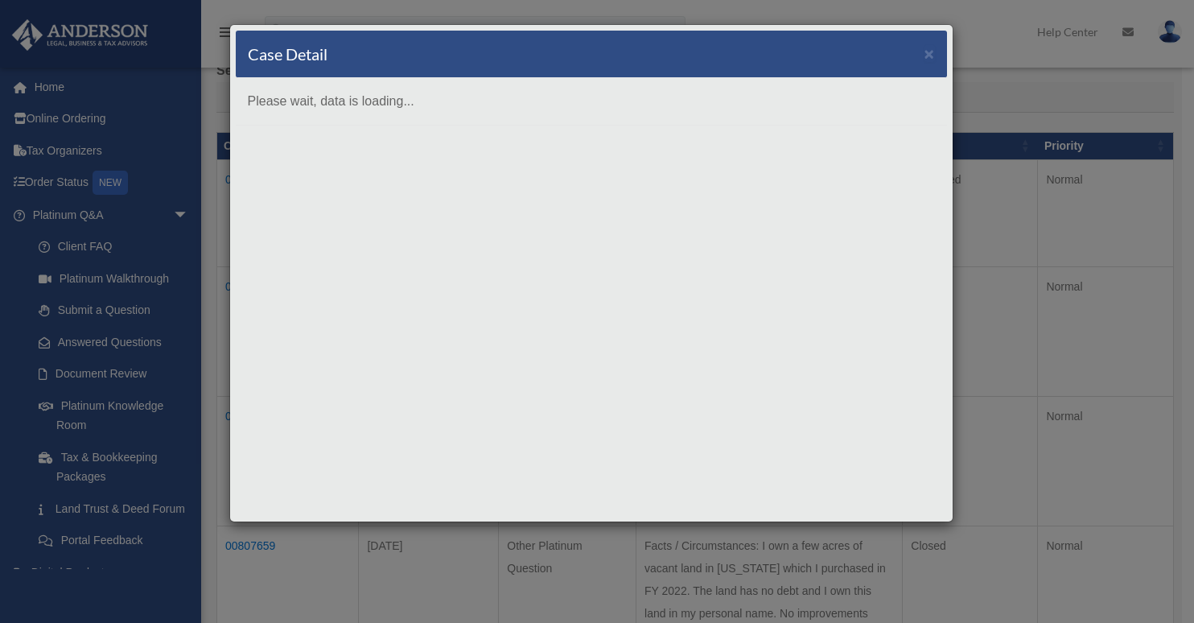
click at [162, 2] on div "Case Detail × Please wait, data is loading..." at bounding box center [597, 311] width 1194 height 623
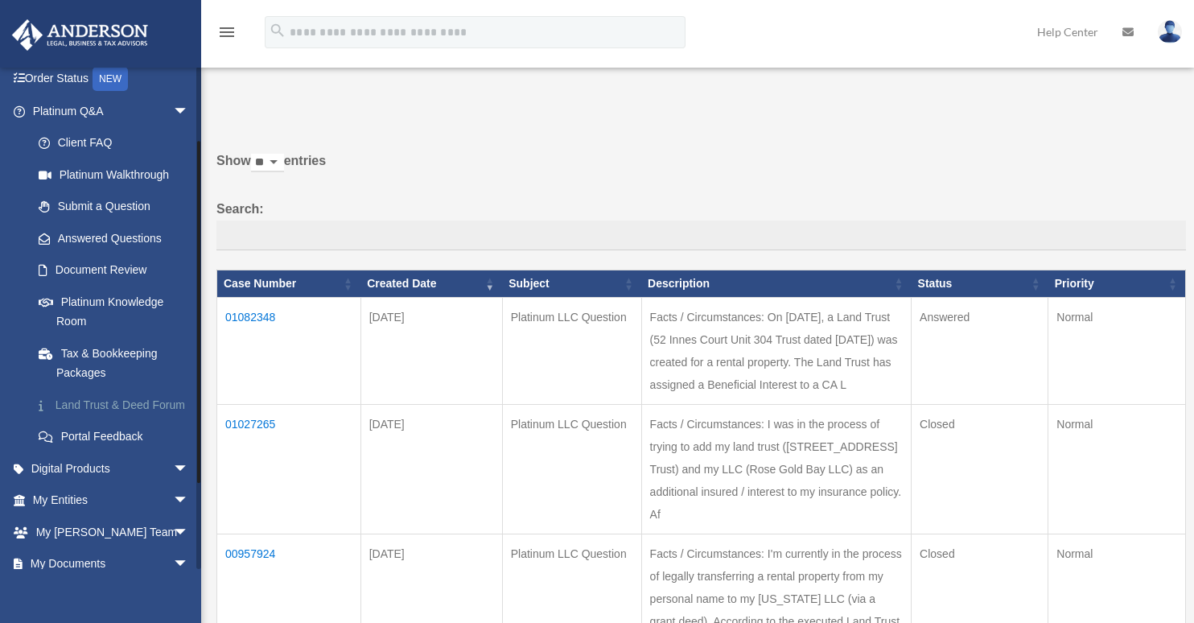
scroll to position [102, 0]
